Goal: Information Seeking & Learning: Learn about a topic

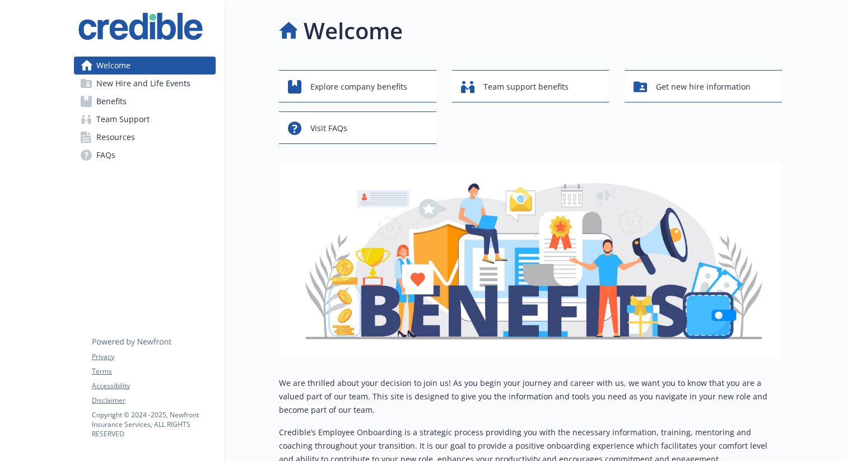
click at [272, 301] on div "Welcome Explore company benefits Team support benefits Get new hire information…" at bounding box center [503, 252] width 557 height 503
click at [154, 81] on span "New Hire and Life Events" at bounding box center [143, 84] width 94 height 18
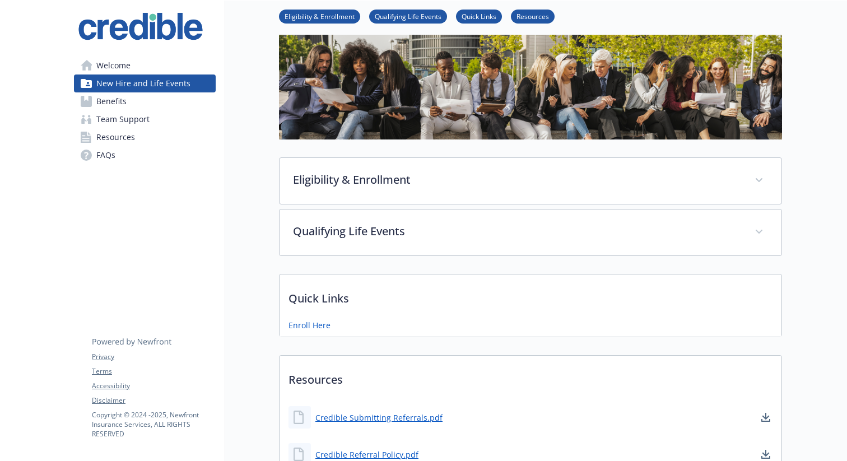
scroll to position [59, 0]
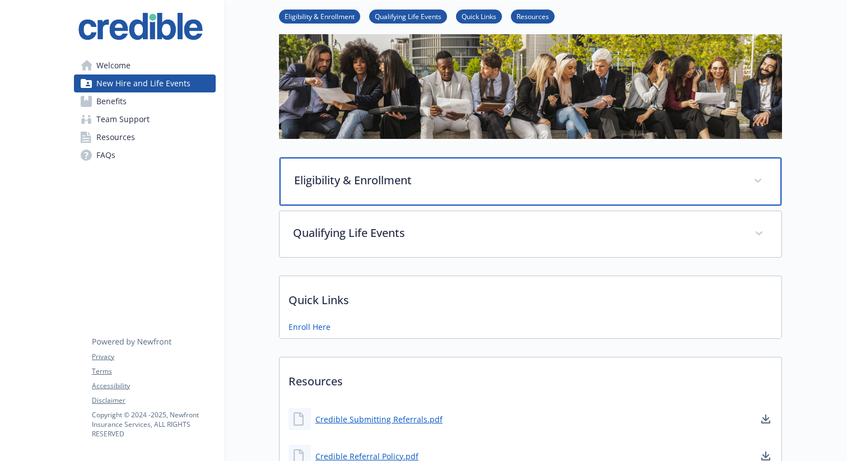
click at [341, 177] on p "Eligibility & Enrollment" at bounding box center [517, 180] width 446 height 17
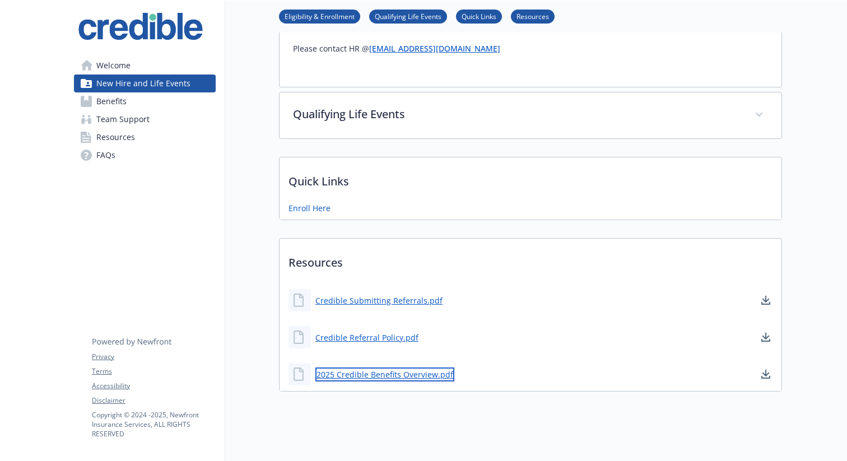
scroll to position [904, 0]
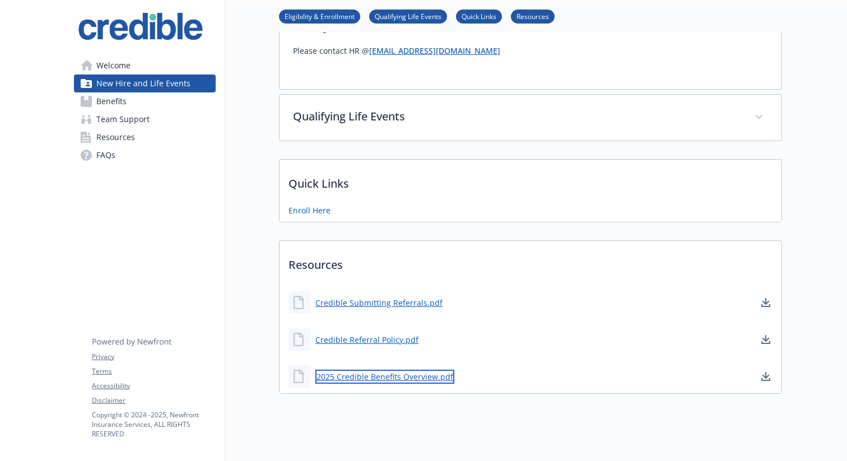
click at [360, 370] on link "2025 Credible Benefits Overview.pdf" at bounding box center [384, 377] width 139 height 14
click at [110, 104] on span "Benefits" at bounding box center [111, 101] width 30 height 18
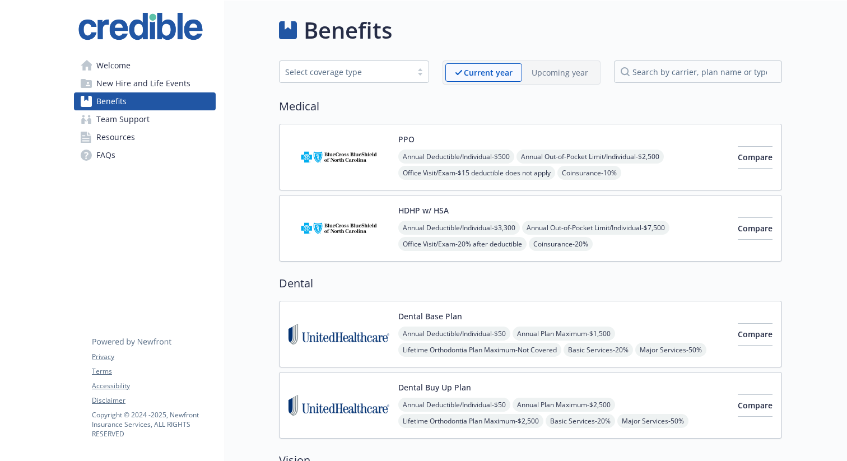
scroll to position [904, 0]
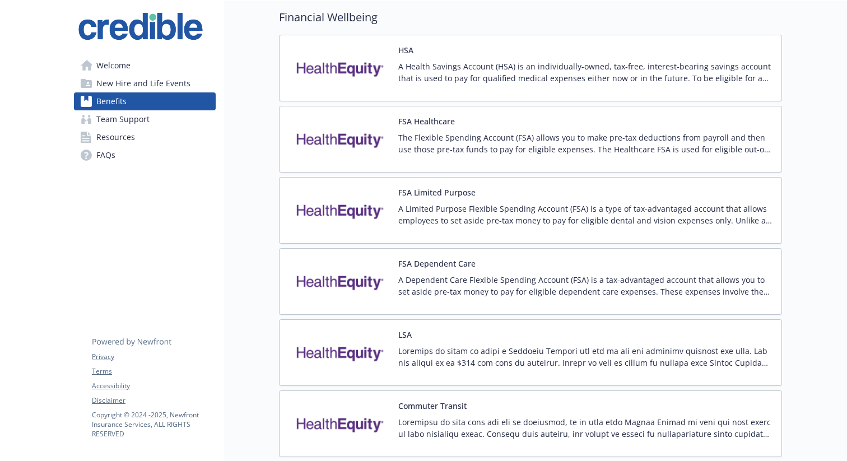
click at [114, 118] on span "Team Support" at bounding box center [122, 119] width 53 height 18
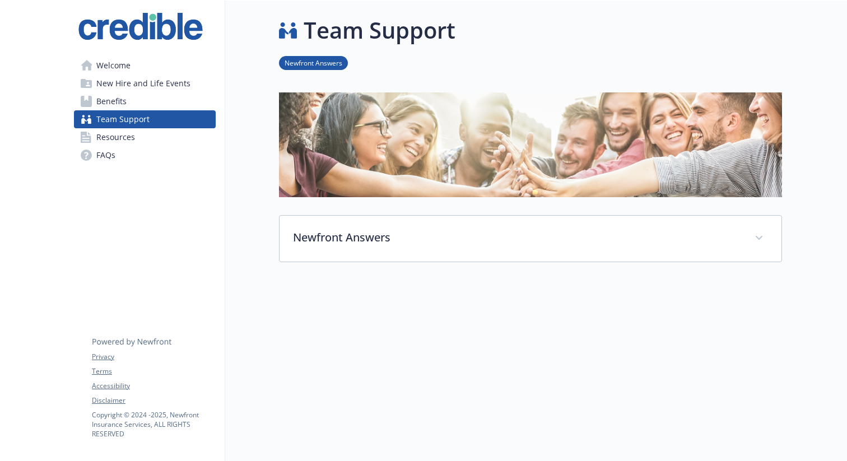
scroll to position [22, 0]
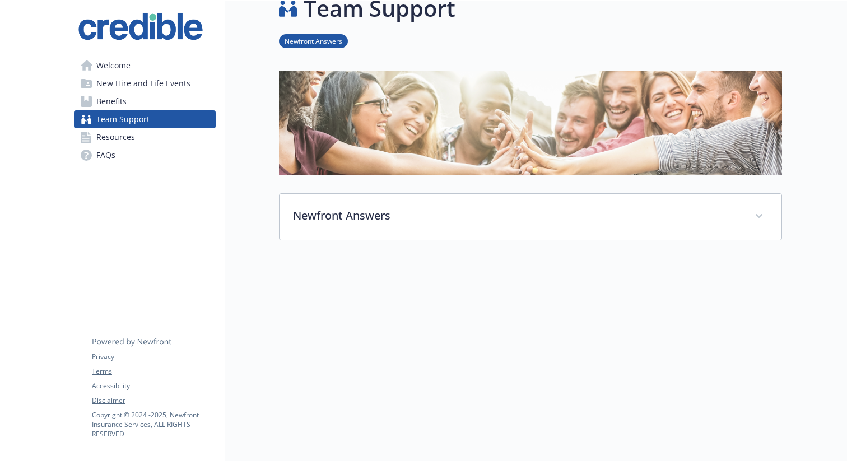
click at [112, 132] on span "Resources" at bounding box center [115, 137] width 39 height 18
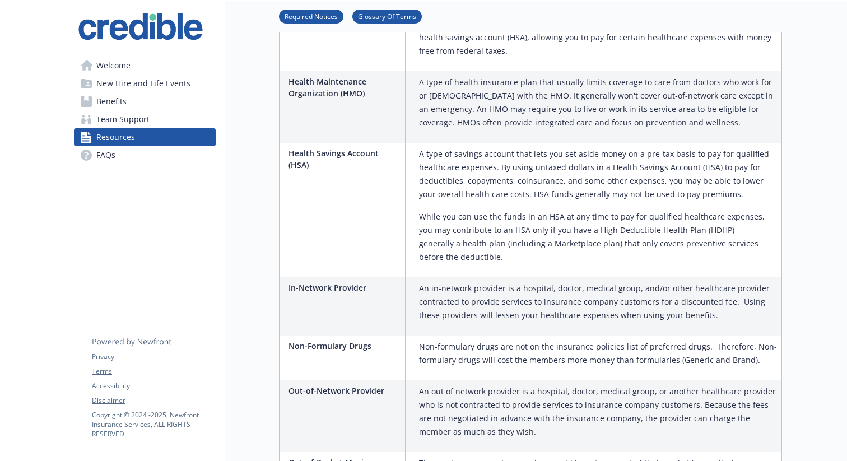
scroll to position [1535, 0]
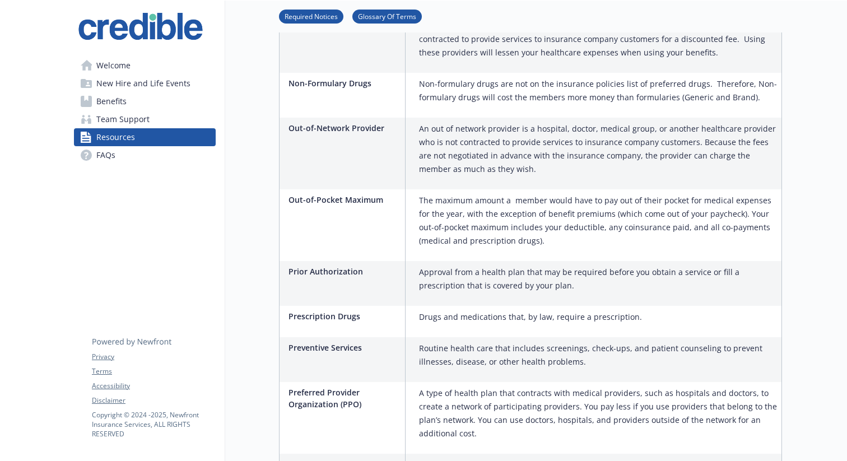
click at [111, 152] on span "FAQs" at bounding box center [105, 155] width 19 height 18
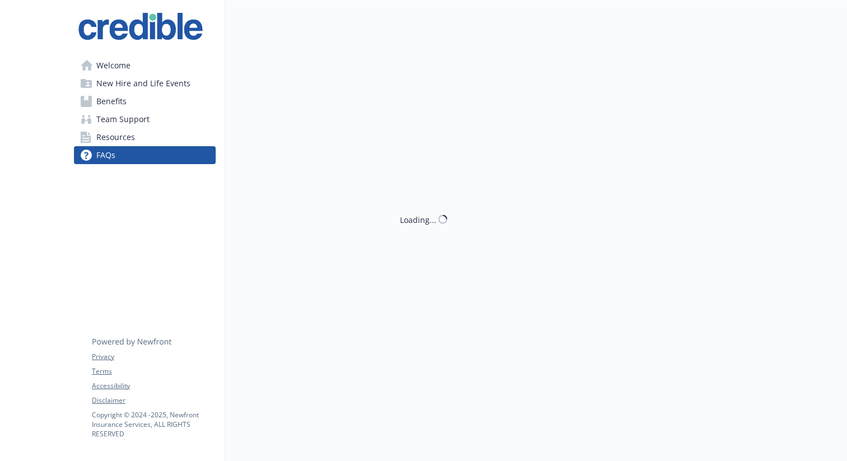
scroll to position [1535, 0]
